Goal: Information Seeking & Learning: Learn about a topic

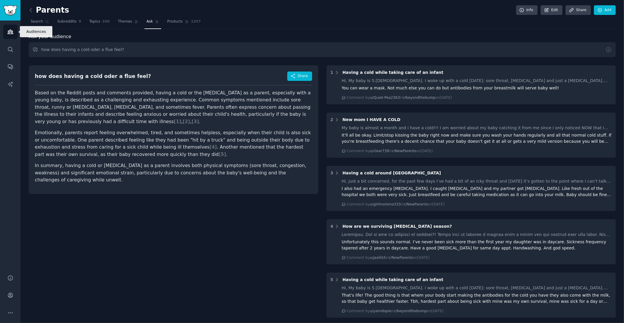
click at [3, 30] on link "Audiences" at bounding box center [10, 32] width 14 height 14
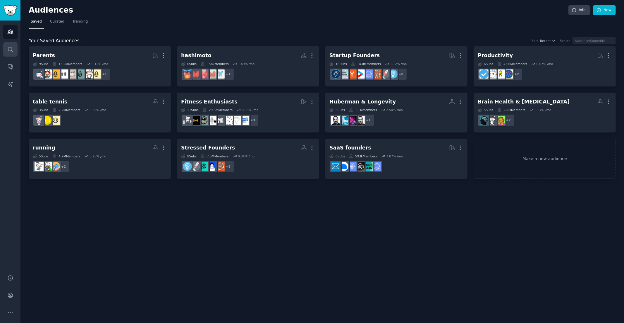
click at [11, 49] on icon "Sidebar" at bounding box center [10, 49] width 6 height 6
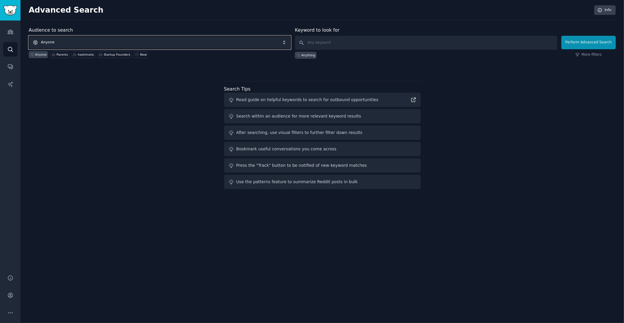
click at [80, 41] on span "Anyone" at bounding box center [160, 42] width 262 height 13
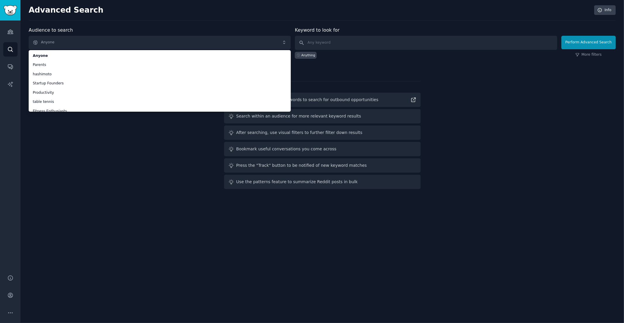
click at [125, 171] on div "Audience to search Anyone Anyone Parents hashimoto Startup Founders Productivit…" at bounding box center [322, 109] width 587 height 164
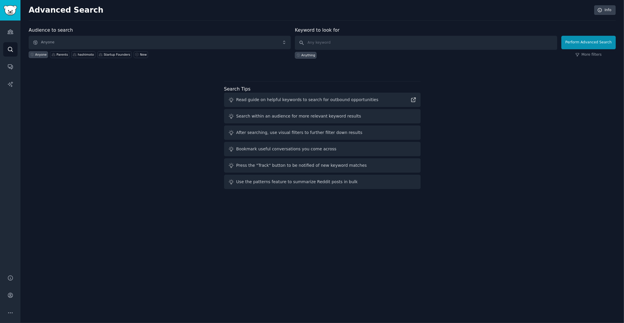
click at [129, 143] on div "Audience to search Anyone Anyone Parents hashimoto Startup Founders New Keyword…" at bounding box center [322, 109] width 587 height 164
click at [153, 94] on div "Audience to search Anyone Anyone Parents hashimoto Startup Founders New Keyword…" at bounding box center [322, 109] width 587 height 164
click at [159, 80] on div "Audience to search Anyone Anyone Parents hashimoto Startup Founders New Keyword…" at bounding box center [322, 109] width 587 height 164
click at [12, 30] on icon "Sidebar" at bounding box center [10, 32] width 6 height 6
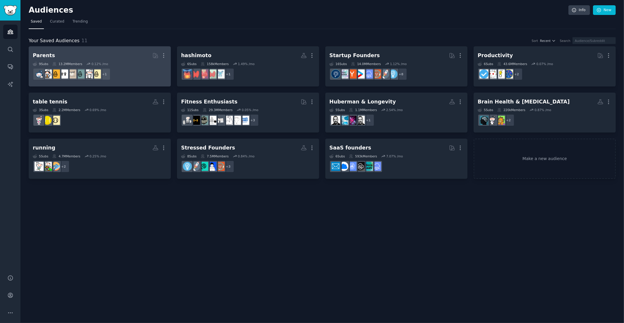
click at [135, 56] on h2 "Parents More" at bounding box center [100, 55] width 134 height 10
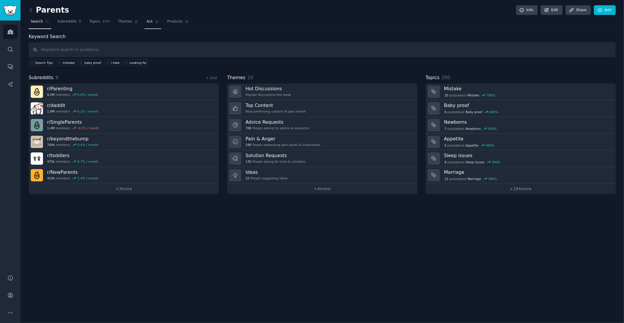
click at [148, 23] on span "Ask" at bounding box center [150, 21] width 6 height 5
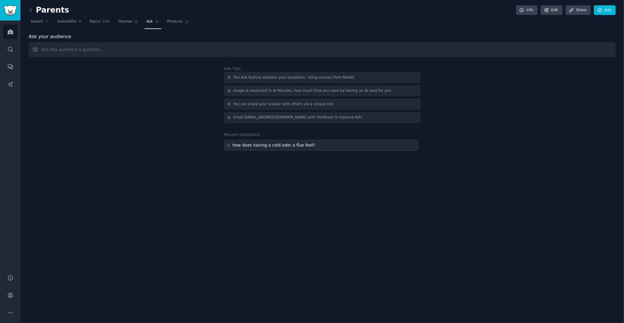
click at [252, 146] on div "how does having a cold oder a flue feel?" at bounding box center [274, 145] width 83 height 6
type input "how does having a cold oder a flue feel?"
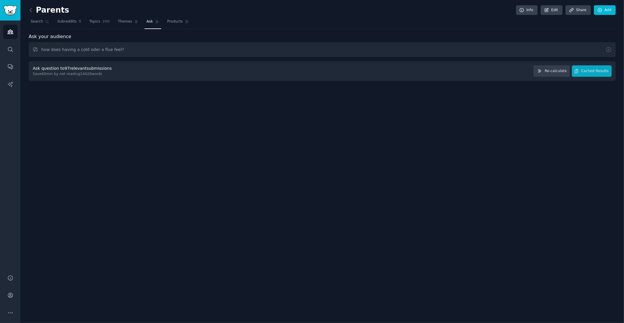
click at [602, 76] on div "Ask question to 97 relevant submissions Save 60 min by not reading 14420 words …" at bounding box center [322, 71] width 587 height 20
click at [599, 72] on span "Cached Results" at bounding box center [596, 70] width 28 height 5
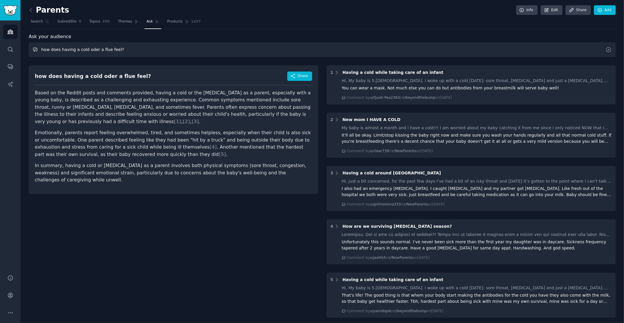
click at [97, 48] on input "how does having a cold oder a flue feel?" at bounding box center [322, 49] width 587 height 15
click at [51, 86] on div "how does having a cold oder a flue feel? Share Based on the Reddit posts and co…" at bounding box center [174, 129] width 290 height 128
drag, startPoint x: 251, startPoint y: 92, endPoint x: 289, endPoint y: 92, distance: 38.1
click at [289, 92] on p "Based on the Reddit posts and comments provided, having a cold or the [MEDICAL_…" at bounding box center [173, 107] width 277 height 36
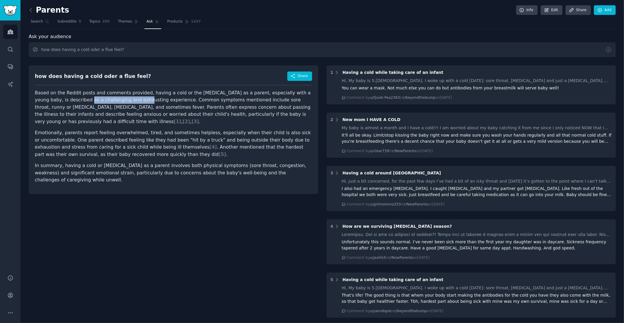
drag, startPoint x: 58, startPoint y: 97, endPoint x: 116, endPoint y: 98, distance: 58.2
click at [116, 98] on p "Based on the Reddit posts and comments provided, having a cold or the [MEDICAL_…" at bounding box center [173, 107] width 277 height 36
click at [124, 98] on p "Based on the Reddit posts and comments provided, having a cold or the [MEDICAL_…" at bounding box center [173, 107] width 277 height 36
drag, startPoint x: 212, startPoint y: 99, endPoint x: 241, endPoint y: 99, distance: 29.0
click at [241, 99] on p "Based on the Reddit posts and comments provided, having a cold or the [MEDICAL_…" at bounding box center [173, 107] width 277 height 36
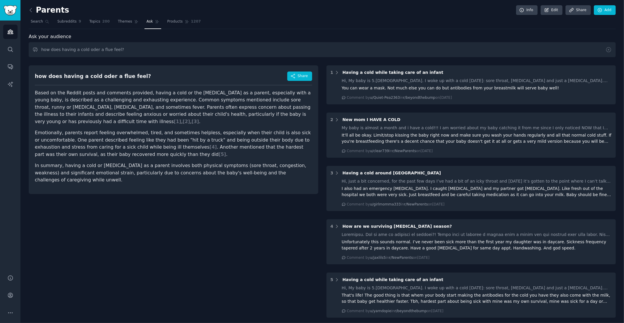
click at [233, 98] on p "Based on the Reddit posts and comments provided, having a cold or the [MEDICAL_…" at bounding box center [173, 107] width 277 height 36
drag, startPoint x: 235, startPoint y: 98, endPoint x: 212, endPoint y: 97, distance: 22.3
click at [212, 97] on p "Based on the Reddit posts and comments provided, having a cold or the [MEDICAL_…" at bounding box center [173, 107] width 277 height 36
click at [212, 98] on p "Based on the Reddit posts and comments provided, having a cold or the [MEDICAL_…" at bounding box center [173, 107] width 277 height 36
drag, startPoint x: 212, startPoint y: 98, endPoint x: 230, endPoint y: 98, distance: 18.4
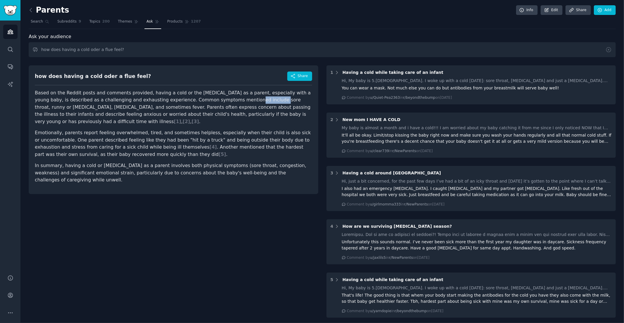
click at [230, 98] on p "Based on the Reddit posts and comments provided, having a cold or the [MEDICAL_…" at bounding box center [173, 107] width 277 height 36
click at [237, 99] on p "Based on the Reddit posts and comments provided, having a cold or the [MEDICAL_…" at bounding box center [173, 107] width 277 height 36
drag, startPoint x: 237, startPoint y: 99, endPoint x: 241, endPoint y: 99, distance: 3.8
click at [241, 99] on p "Based on the Reddit posts and comments provided, having a cold or the [MEDICAL_…" at bounding box center [173, 107] width 277 height 36
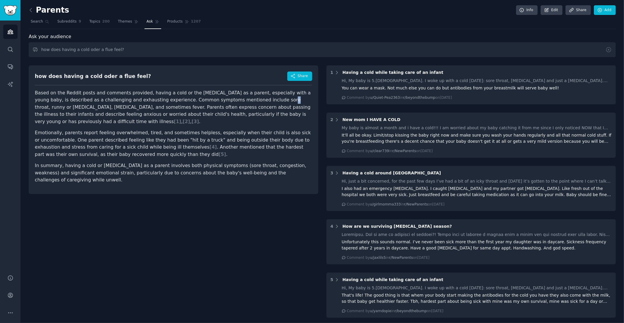
click at [239, 99] on p "Based on the Reddit posts and comments provided, having a cold or the [MEDICAL_…" at bounding box center [173, 107] width 277 height 36
drag, startPoint x: 237, startPoint y: 99, endPoint x: 248, endPoint y: 100, distance: 11.7
click at [249, 100] on p "Based on the Reddit posts and comments provided, having a cold or the [MEDICAL_…" at bounding box center [173, 107] width 277 height 36
click at [248, 100] on p "Based on the Reddit posts and comments provided, having a cold or the [MEDICAL_…" at bounding box center [173, 107] width 277 height 36
click at [278, 100] on p "Based on the Reddit posts and comments provided, having a cold or the [MEDICAL_…" at bounding box center [173, 107] width 277 height 36
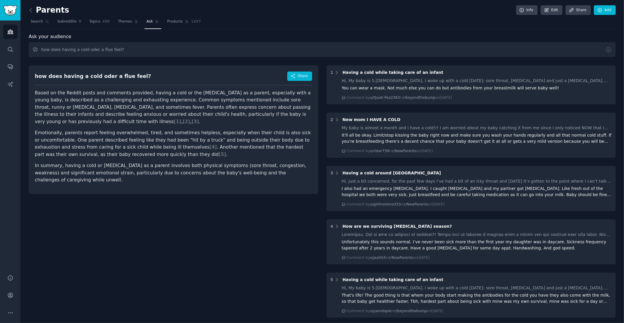
click at [281, 99] on p "Based on the Reddit posts and comments provided, having a cold or the [MEDICAL_…" at bounding box center [173, 107] width 277 height 36
click at [282, 99] on p "Based on the Reddit posts and comments provided, having a cold or the [MEDICAL_…" at bounding box center [173, 107] width 277 height 36
click at [288, 99] on p "Based on the Reddit posts and comments provided, having a cold or the [MEDICAL_…" at bounding box center [173, 107] width 277 height 36
click at [109, 106] on p "Based on the Reddit posts and comments provided, having a cold or the [MEDICAL_…" at bounding box center [173, 107] width 277 height 36
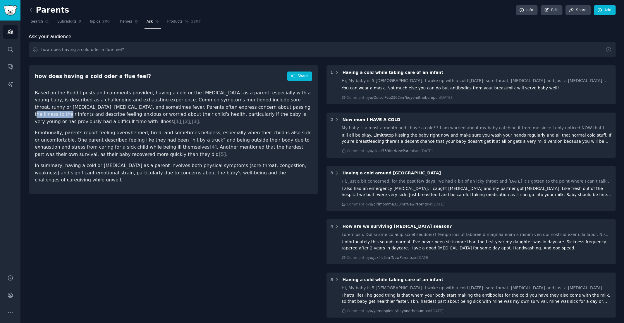
drag, startPoint x: 224, startPoint y: 107, endPoint x: 256, endPoint y: 106, distance: 32.5
click at [256, 106] on p "Based on the Reddit posts and comments provided, having a cold or the [MEDICAL_…" at bounding box center [173, 107] width 277 height 36
drag, startPoint x: 170, startPoint y: 106, endPoint x: 224, endPoint y: 108, distance: 54.5
click at [224, 108] on p "Based on the Reddit posts and comments provided, having a cold or the [MEDICAL_…" at bounding box center [173, 107] width 277 height 36
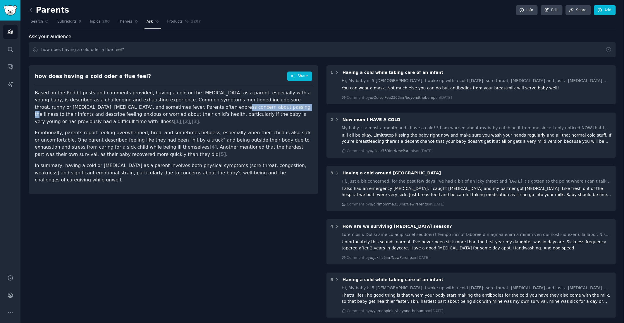
click at [224, 108] on p "Based on the Reddit posts and comments provided, having a cold or the [MEDICAL_…" at bounding box center [173, 107] width 277 height 36
click at [257, 103] on p "Based on the Reddit posts and comments provided, having a cold or the [MEDICAL_…" at bounding box center [173, 107] width 277 height 36
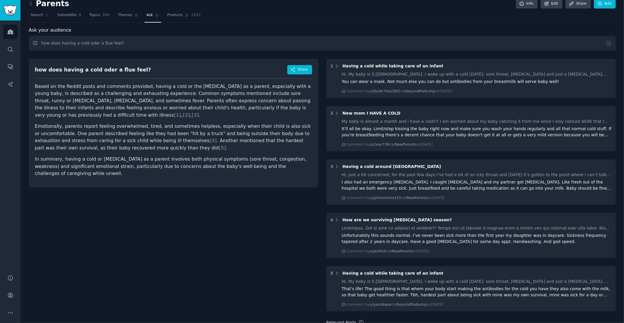
scroll to position [19, 0]
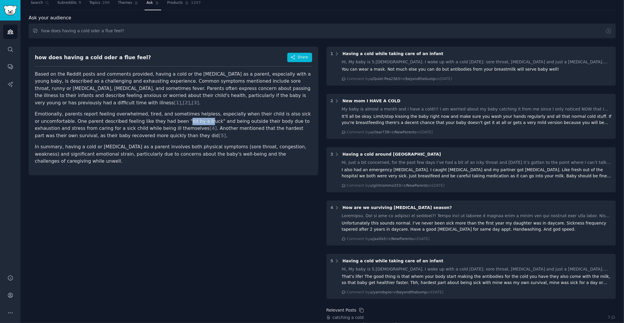
drag, startPoint x: 171, startPoint y: 120, endPoint x: 193, endPoint y: 120, distance: 22.5
click at [193, 120] on p "Emotionally, parents report feeling overwhelmed, tired, and sometimes helpless,…" at bounding box center [173, 124] width 277 height 29
drag, startPoint x: 229, startPoint y: 119, endPoint x: 277, endPoint y: 120, distance: 47.4
click at [273, 120] on p "Emotionally, parents report feeling overwhelmed, tired, and sometimes helpless,…" at bounding box center [173, 124] width 277 height 29
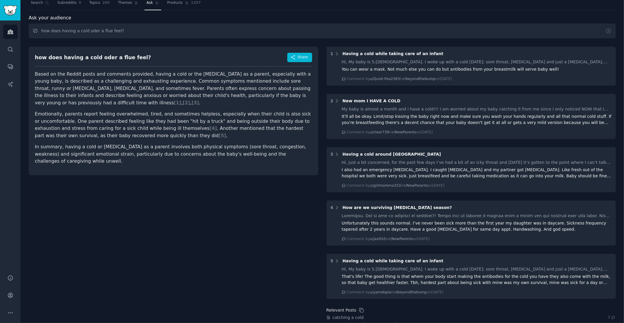
click at [277, 120] on p "Emotionally, parents report feeling overwhelmed, tired, and sometimes helpless,…" at bounding box center [173, 124] width 277 height 29
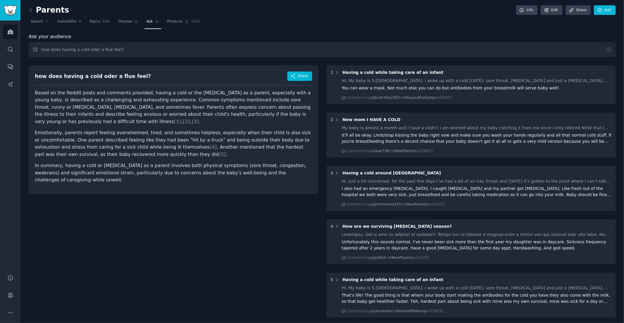
scroll to position [0, 0]
